Goal: Transaction & Acquisition: Purchase product/service

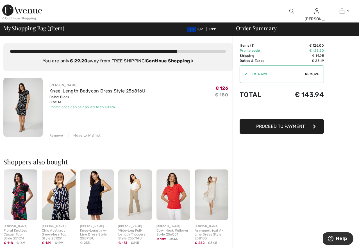
click at [21, 110] on img at bounding box center [22, 107] width 39 height 59
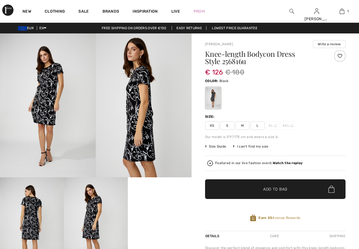
scroll to position [4, 0]
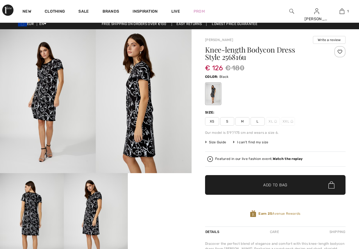
checkbox input "true"
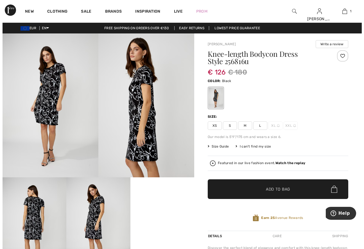
scroll to position [28, 0]
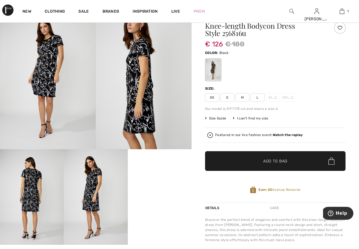
click at [31, 197] on img at bounding box center [32, 197] width 64 height 96
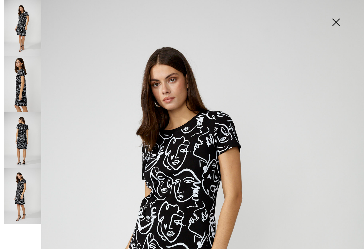
scroll to position [0, 0]
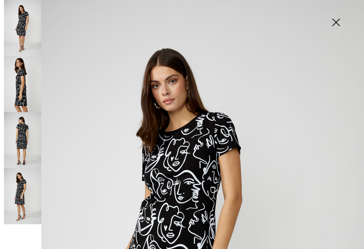
click at [27, 194] on img at bounding box center [22, 196] width 37 height 56
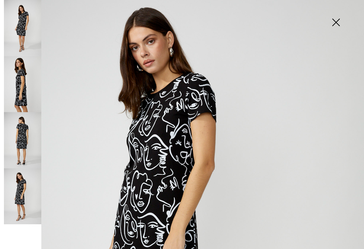
scroll to position [28, 0]
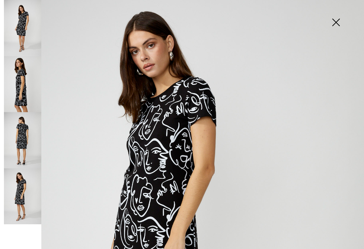
click at [24, 133] on img at bounding box center [22, 140] width 37 height 56
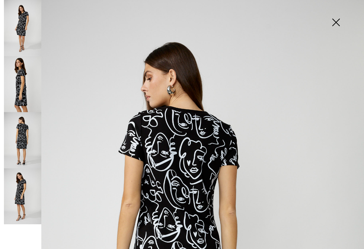
scroll to position [0, 0]
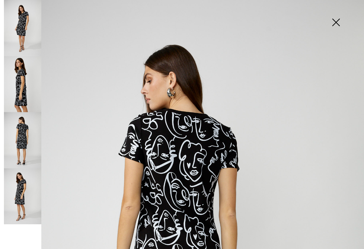
click at [18, 82] on img at bounding box center [22, 84] width 37 height 56
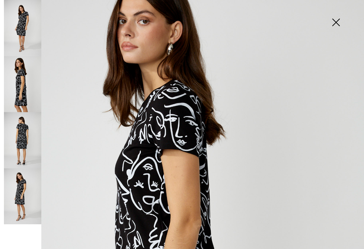
scroll to position [140, 0]
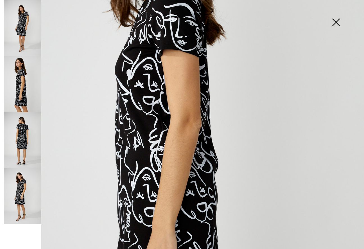
click at [25, 23] on img at bounding box center [22, 28] width 37 height 56
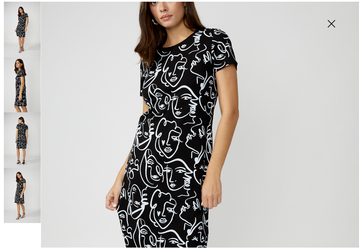
scroll to position [84, 0]
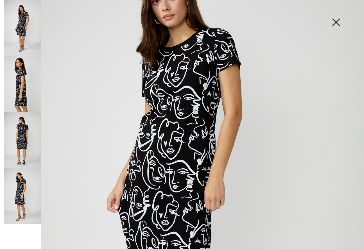
click at [335, 22] on img at bounding box center [336, 22] width 28 height 29
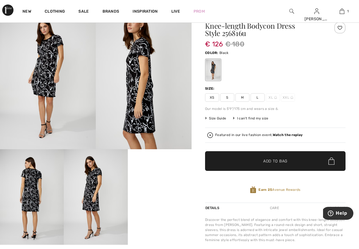
click at [243, 96] on span "M" at bounding box center [242, 97] width 14 height 8
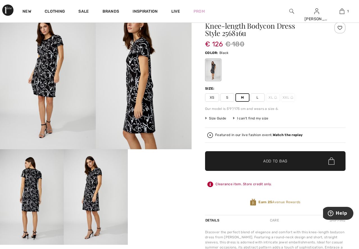
click at [266, 161] on span "Add to Bag" at bounding box center [275, 161] width 24 height 6
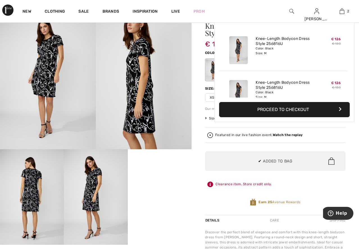
scroll to position [17, 0]
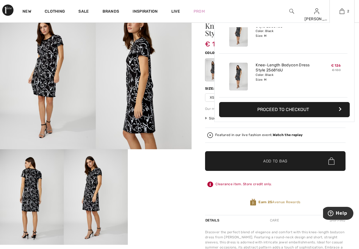
click at [320, 110] on button "Proceed to Checkout" at bounding box center [284, 109] width 131 height 15
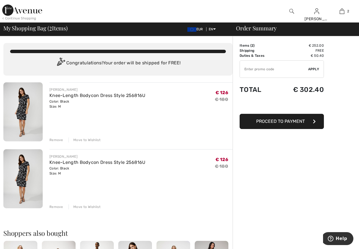
click at [254, 68] on input "TEXT" at bounding box center [274, 69] width 68 height 17
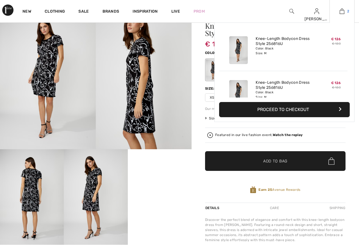
scroll to position [28, 0]
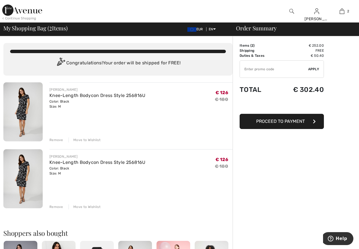
click at [58, 206] on div "Remove" at bounding box center [56, 206] width 14 height 5
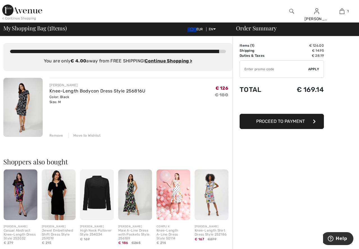
click at [268, 70] on input "TEXT" at bounding box center [274, 69] width 68 height 17
type input "EXTRA20"
click at [311, 69] on span "Apply" at bounding box center [313, 69] width 11 height 5
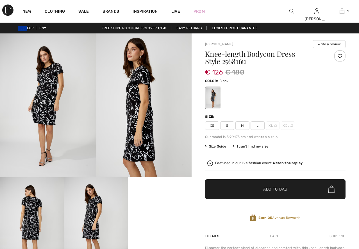
checkbox input "true"
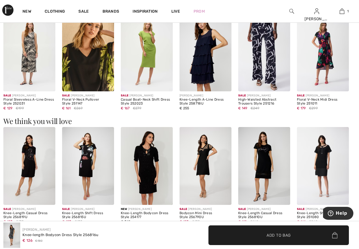
scroll to position [477, 0]
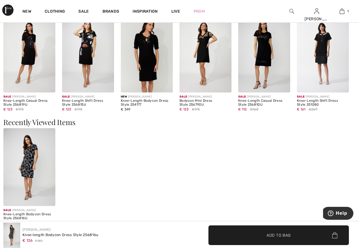
click at [85, 54] on img at bounding box center [88, 54] width 52 height 78
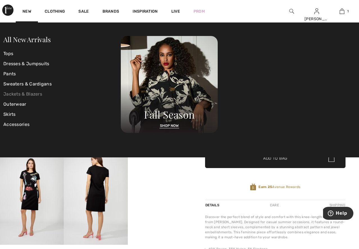
click at [20, 93] on link "Jackets & Blazers" at bounding box center [61, 94] width 117 height 10
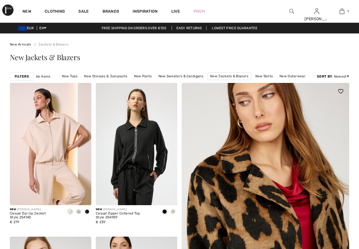
checkbox input "true"
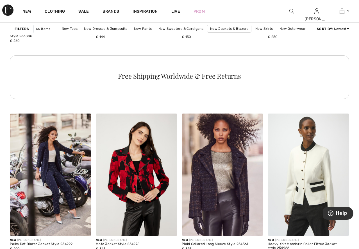
scroll to position [674, 0]
